Goal: Information Seeking & Learning: Check status

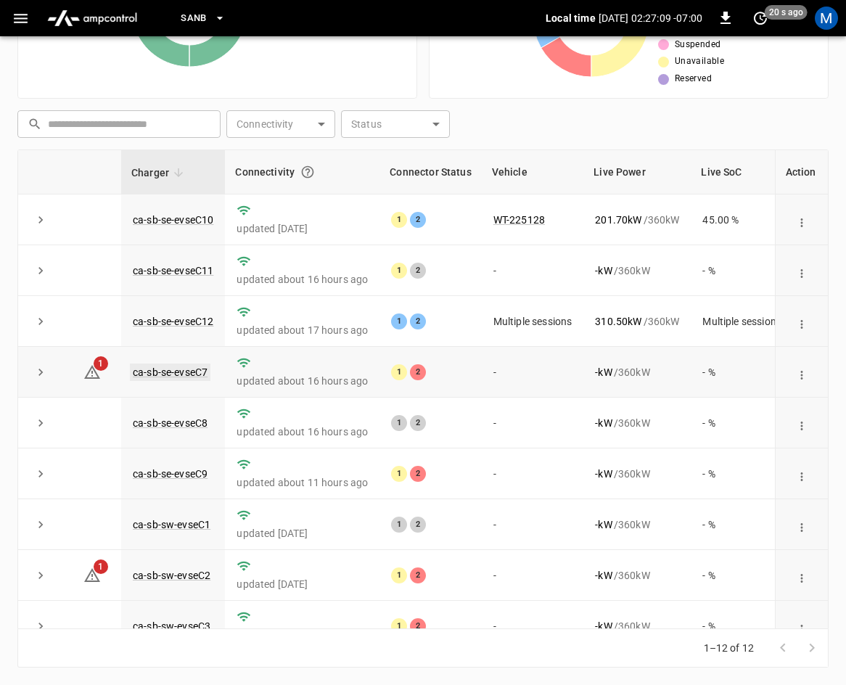
click at [174, 371] on link "ca-sb-se-evseC7" at bounding box center [170, 372] width 81 height 17
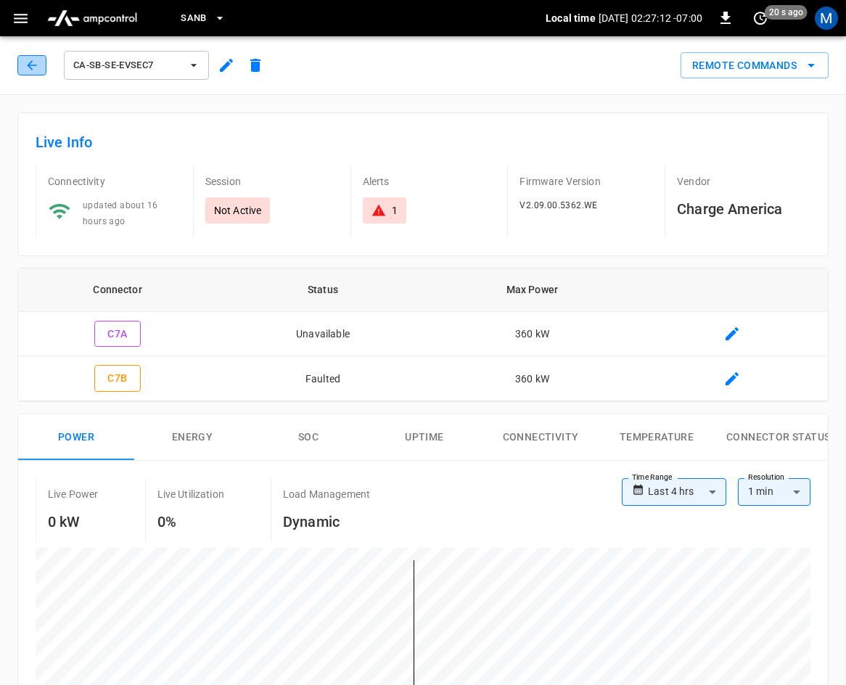
click at [31, 68] on icon "button" at bounding box center [31, 64] width 9 height 9
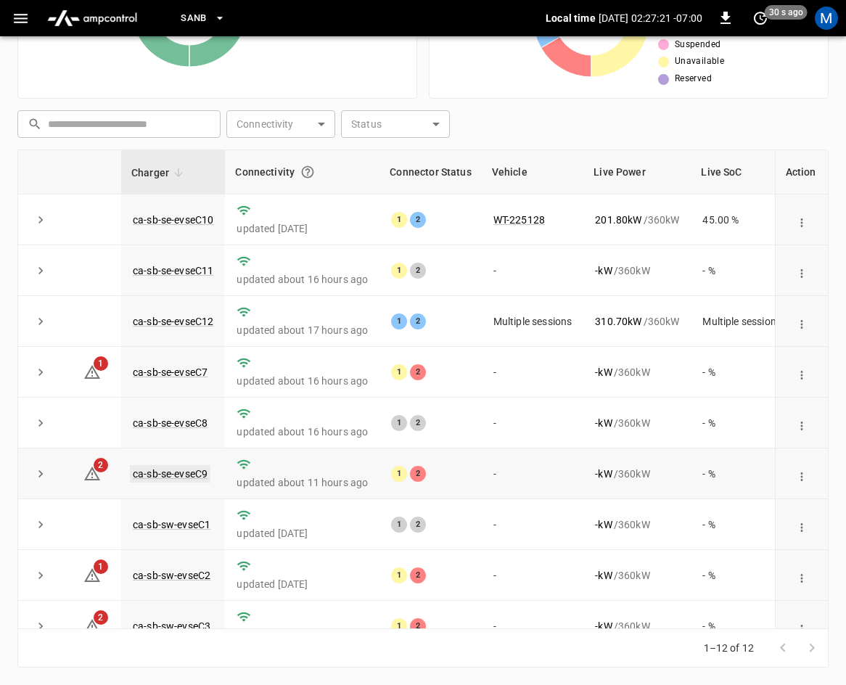
click at [196, 472] on link "ca-sb-se-evseC9" at bounding box center [170, 473] width 81 height 17
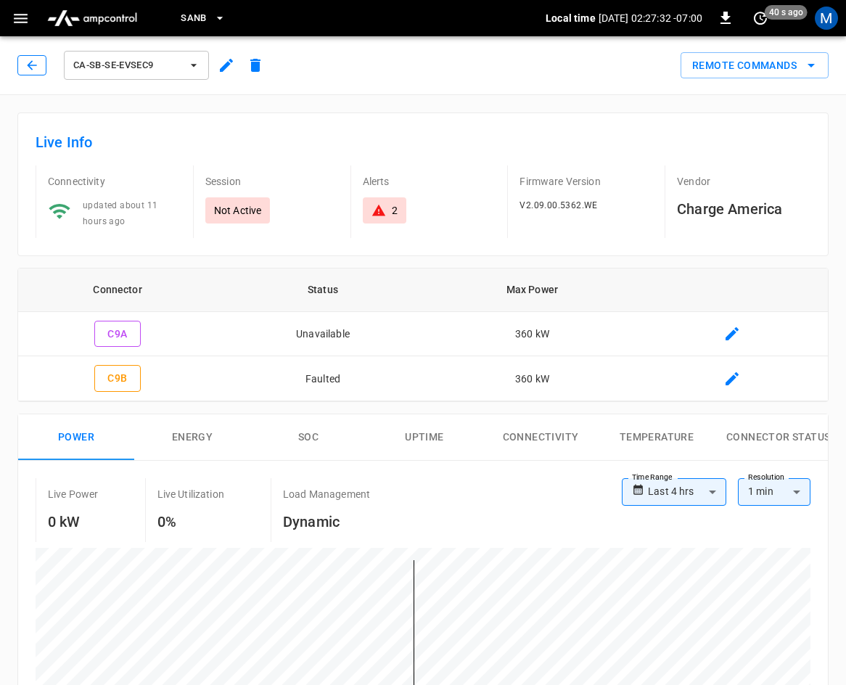
click at [22, 65] on button "button" at bounding box center [31, 65] width 29 height 20
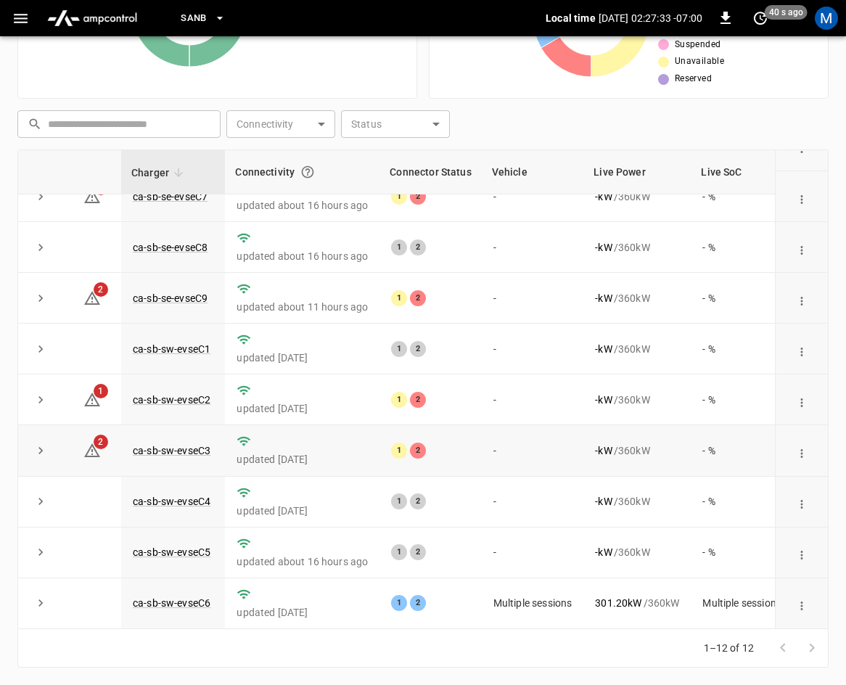
scroll to position [193, 0]
click at [184, 391] on link "ca-sb-sw-evseC2" at bounding box center [171, 399] width 83 height 17
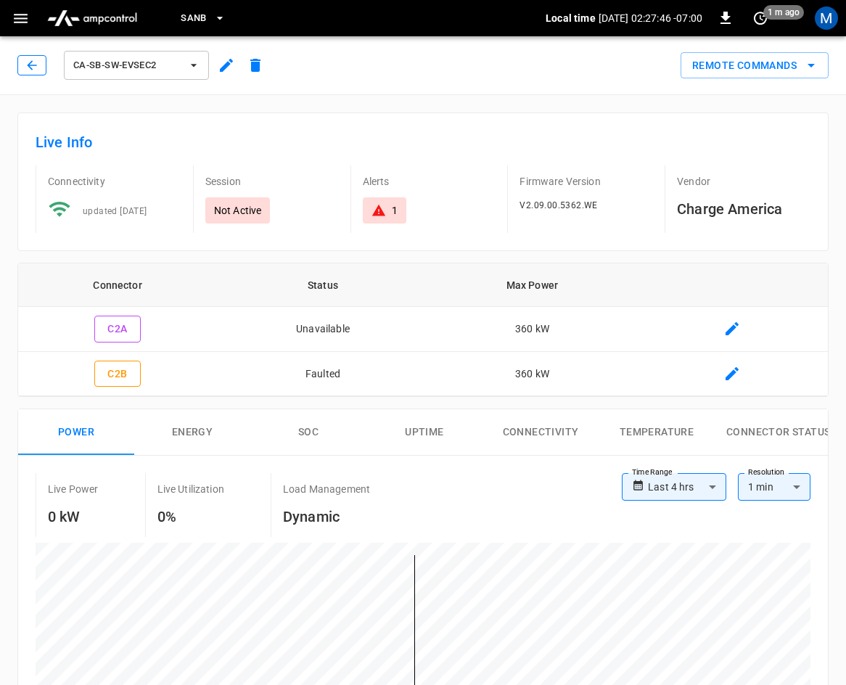
click at [24, 67] on button "button" at bounding box center [31, 65] width 29 height 20
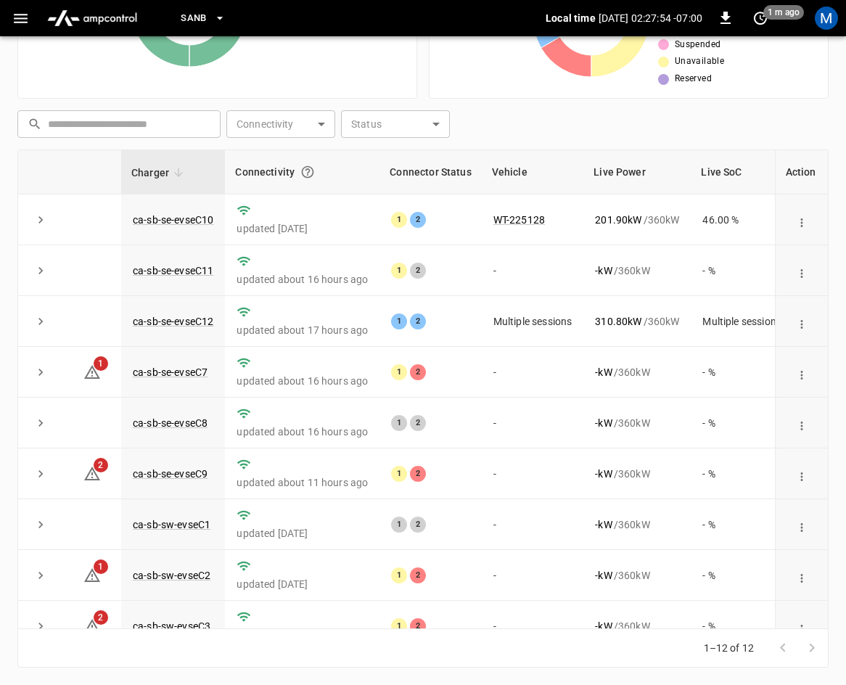
scroll to position [193, 0]
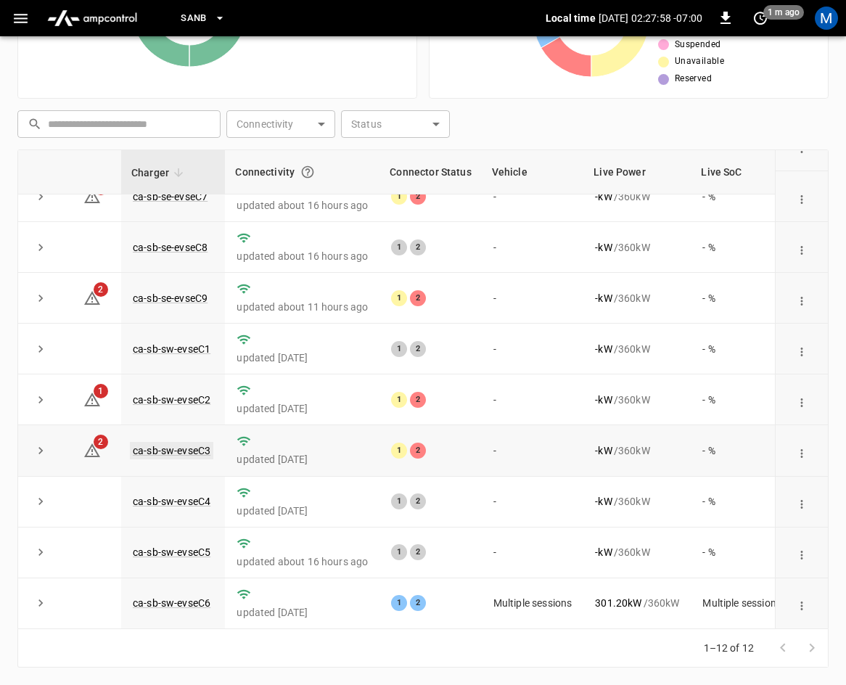
click at [147, 442] on link "ca-sb-sw-evseC3" at bounding box center [171, 450] width 83 height 17
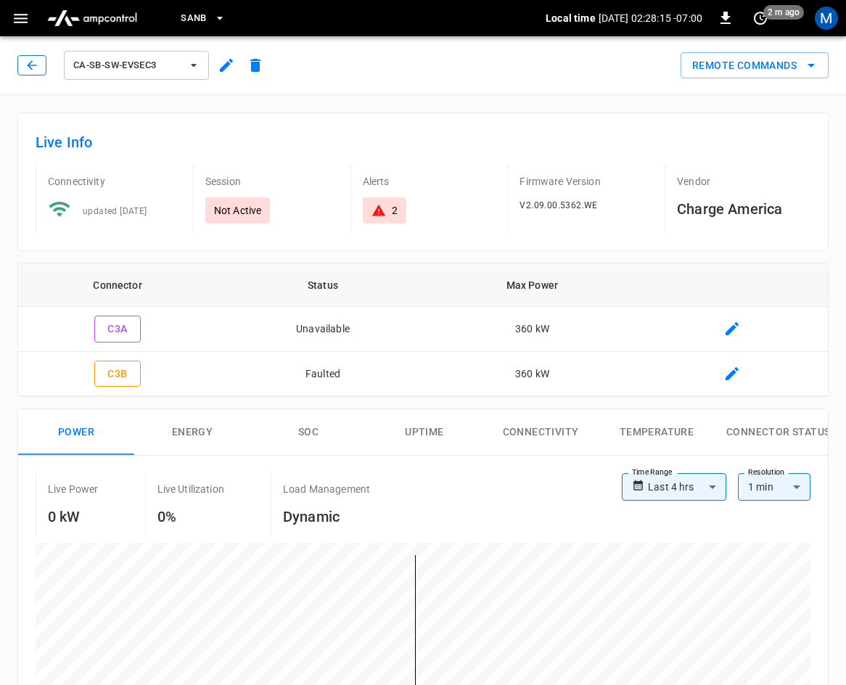
click at [33, 64] on icon "button" at bounding box center [32, 65] width 15 height 15
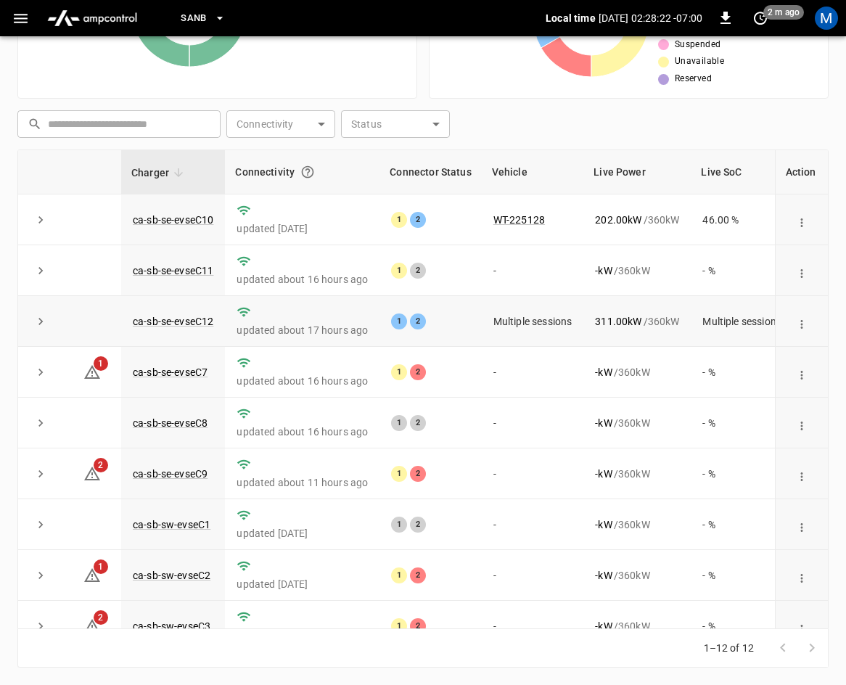
click at [41, 329] on icon "expand row" at bounding box center [40, 321] width 15 height 15
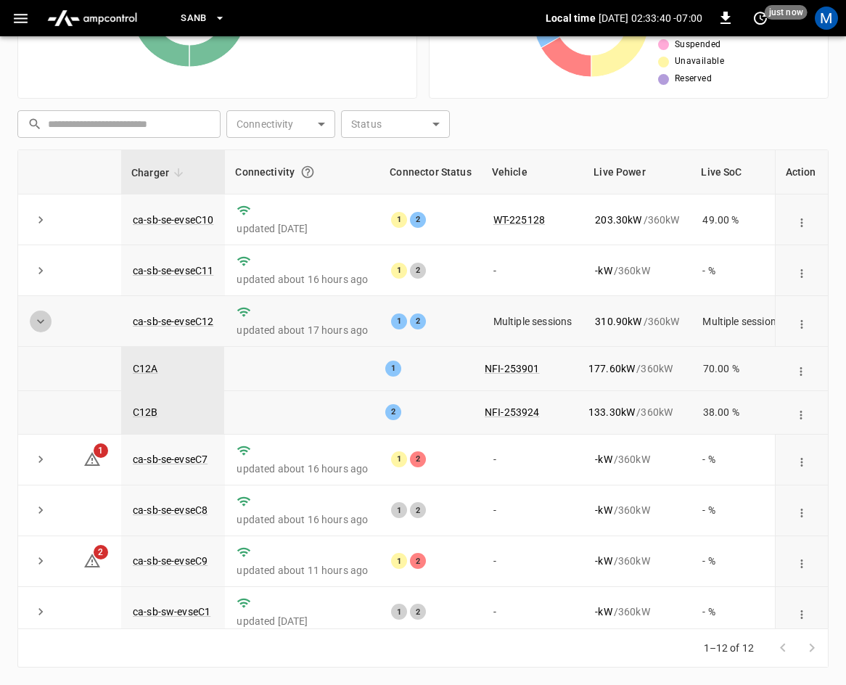
click at [46, 323] on icon "expand row" at bounding box center [40, 321] width 15 height 15
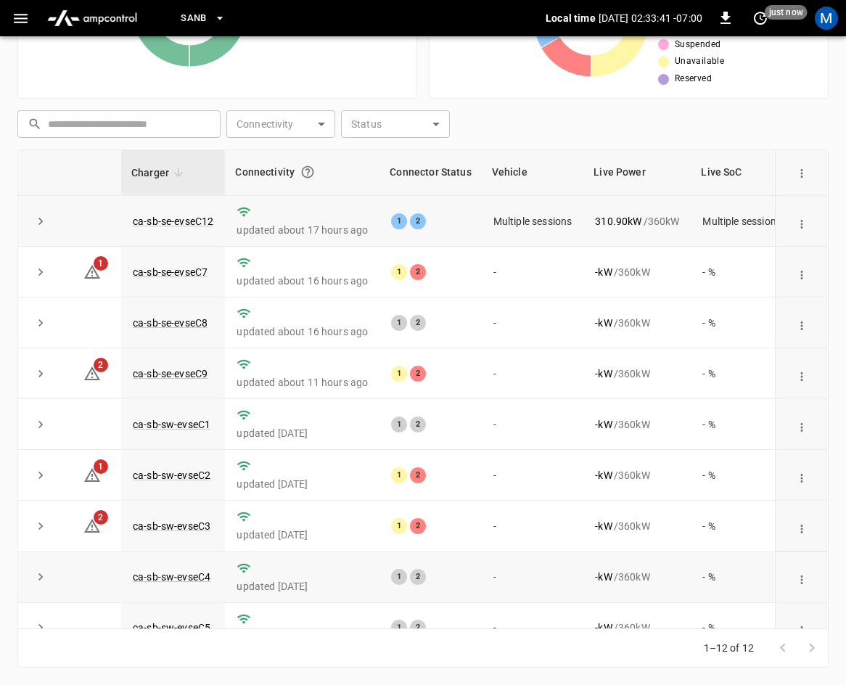
scroll to position [193, 0]
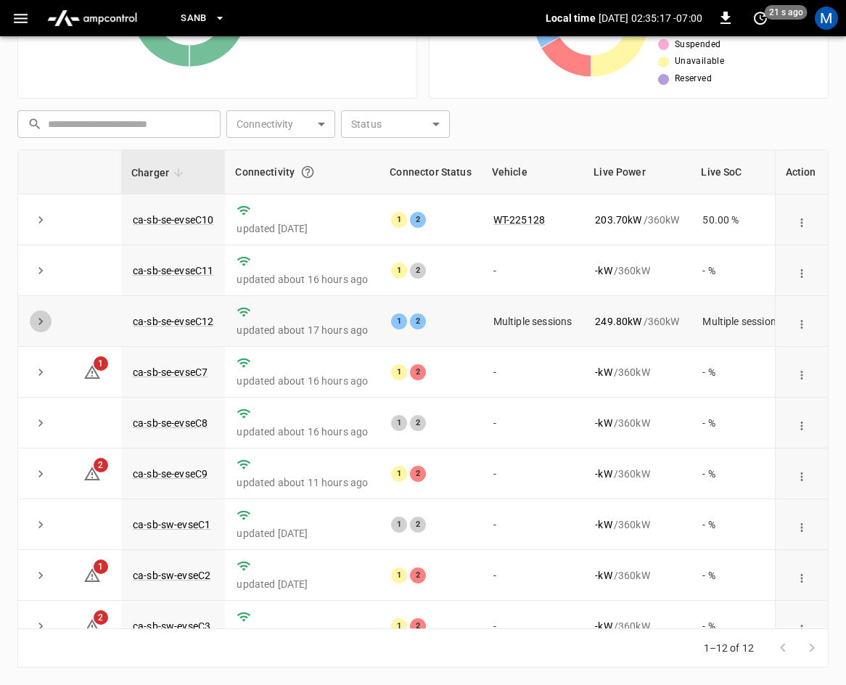
click at [40, 321] on icon "expand row" at bounding box center [40, 321] width 4 height 7
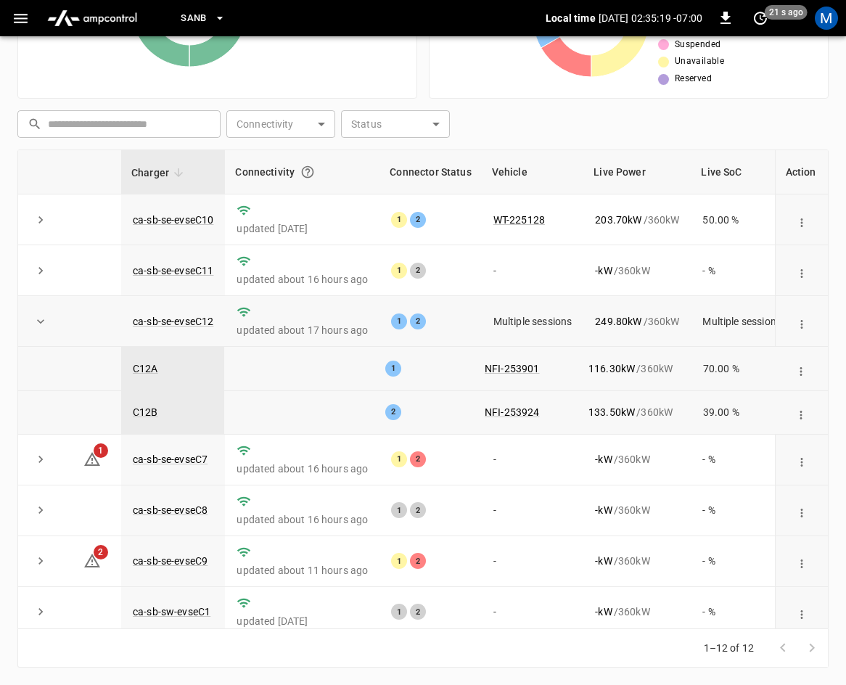
click at [35, 325] on icon "expand row" at bounding box center [40, 321] width 15 height 15
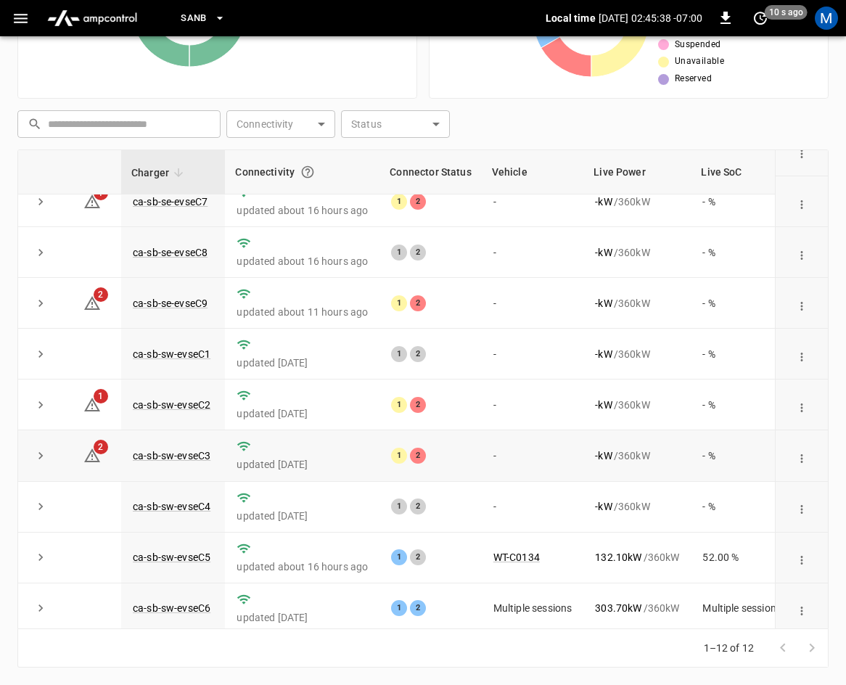
scroll to position [193, 0]
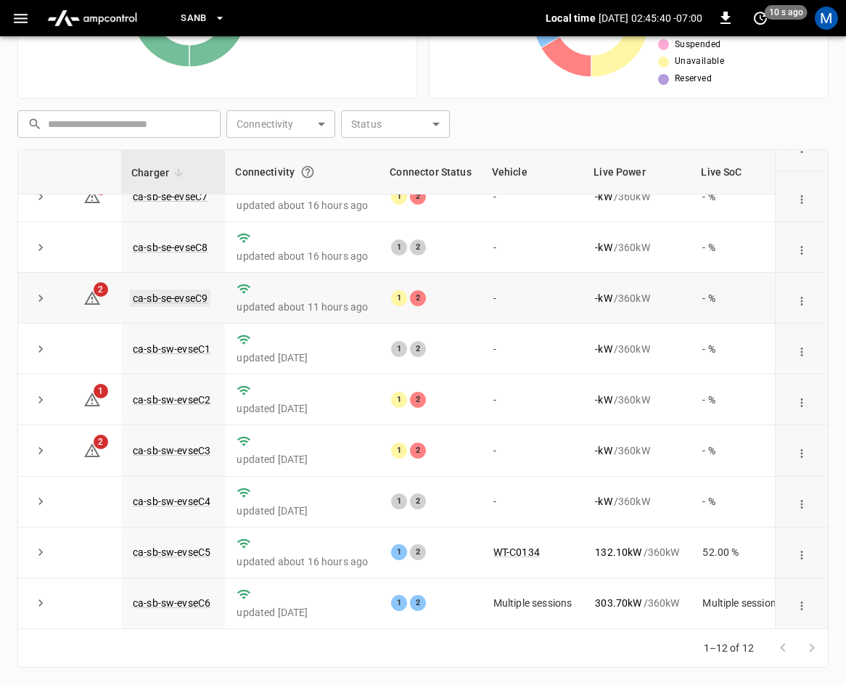
click at [177, 290] on link "ca-sb-se-evseC9" at bounding box center [170, 298] width 81 height 17
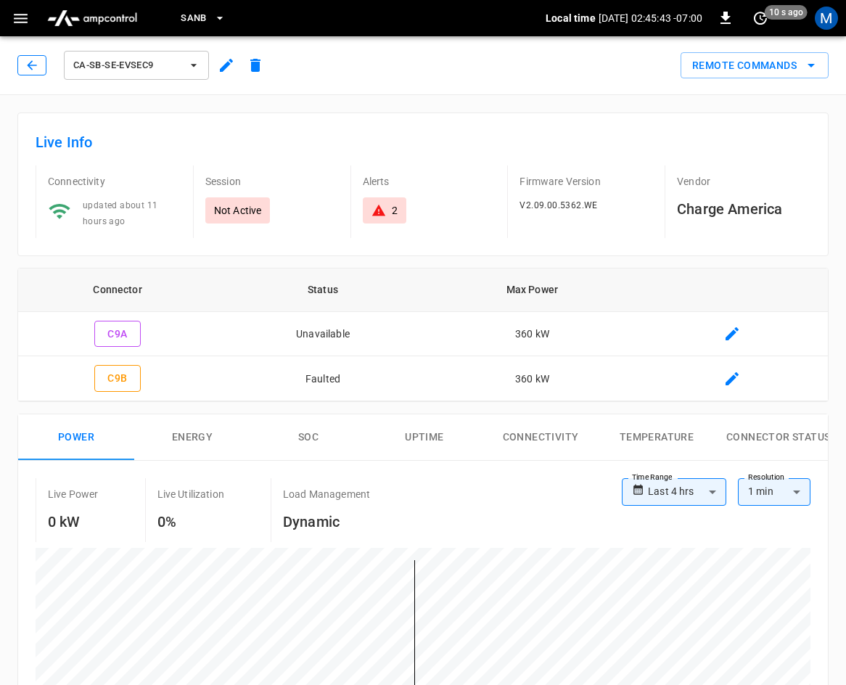
click at [43, 74] on button "button" at bounding box center [31, 65] width 29 height 20
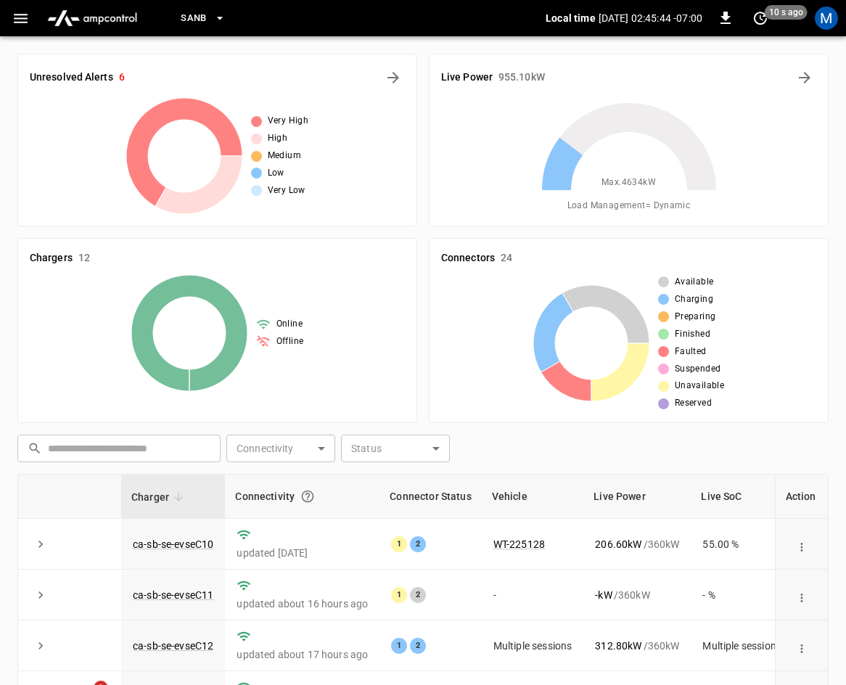
scroll to position [324, 0]
